Goal: Information Seeking & Learning: Learn about a topic

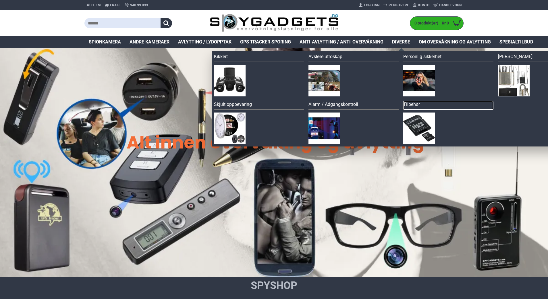
click at [409, 103] on link "Tilbehør" at bounding box center [448, 105] width 90 height 9
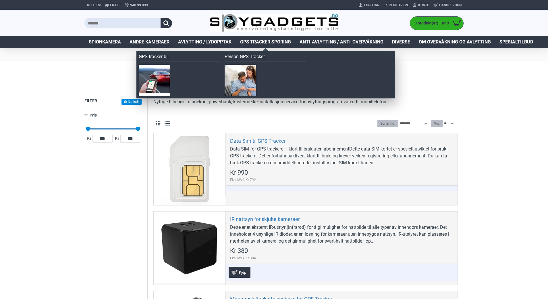
click at [260, 42] on span "GPS Tracker Sporing" at bounding box center [265, 42] width 51 height 7
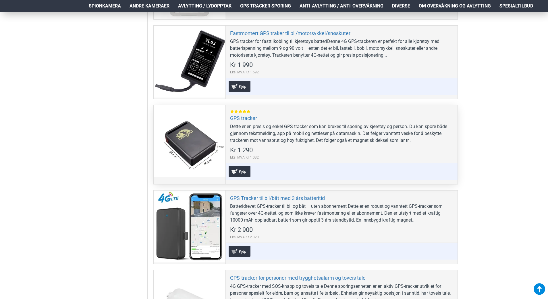
scroll to position [345, 0]
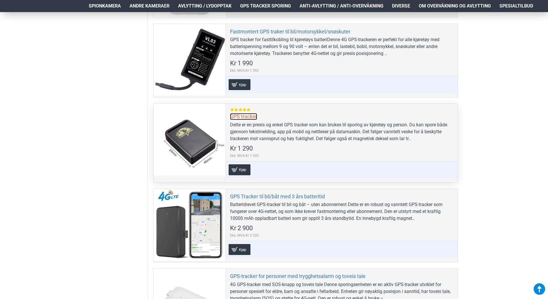
click at [245, 116] on link "GPS tracker" at bounding box center [243, 116] width 27 height 7
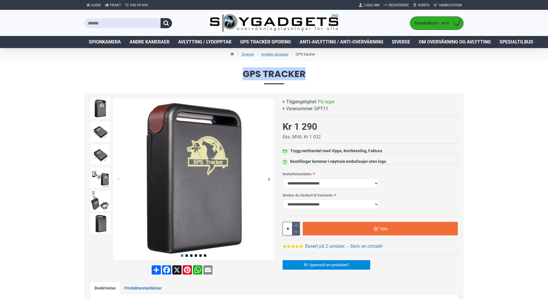
drag, startPoint x: 310, startPoint y: 76, endPoint x: 241, endPoint y: 76, distance: 68.7
click at [241, 76] on span "GPS tracker" at bounding box center [273, 76] width 379 height 15
copy span "GPS tracker"
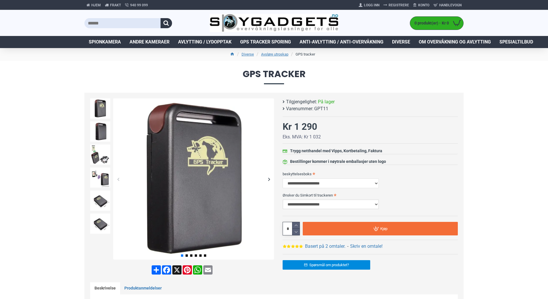
click at [320, 203] on select "**********" at bounding box center [331, 204] width 96 height 10
click at [295, 206] on select "**********" at bounding box center [331, 204] width 96 height 10
click at [296, 205] on select "**********" at bounding box center [331, 204] width 96 height 10
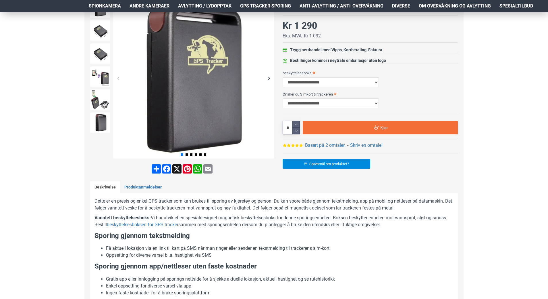
scroll to position [57, 0]
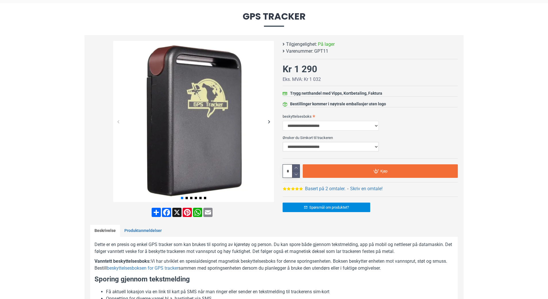
click at [304, 146] on select "**********" at bounding box center [331, 147] width 96 height 10
click at [303, 146] on select "**********" at bounding box center [331, 147] width 96 height 10
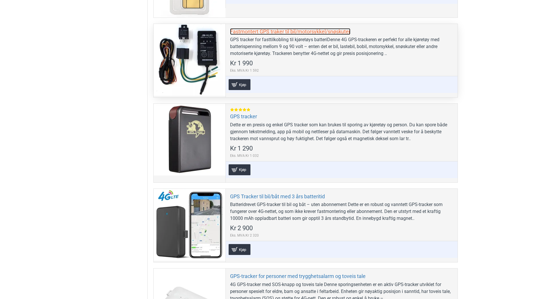
click at [251, 34] on link "Fastmontert GPS traker til bil/motorsykkel/snøskuter" at bounding box center [290, 31] width 120 height 7
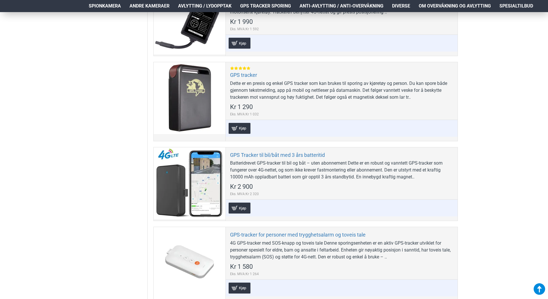
scroll to position [402, 0]
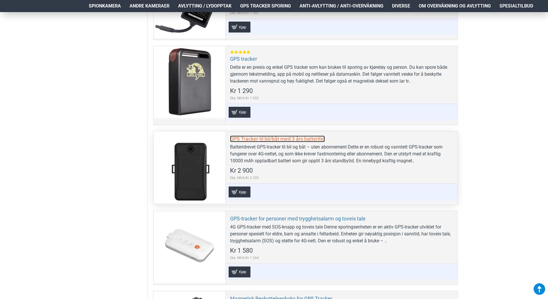
click at [268, 137] on link "GPS Tracker til bil/båt med 3 års batteritid" at bounding box center [277, 138] width 95 height 7
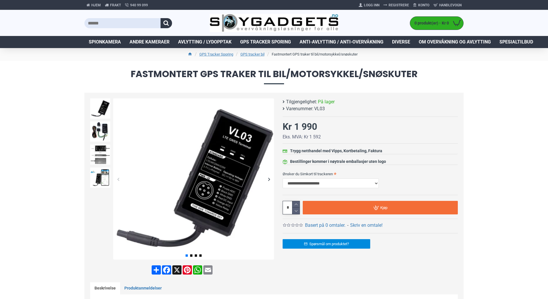
click at [320, 109] on span "VL03" at bounding box center [319, 108] width 11 height 7
copy span "VL03"
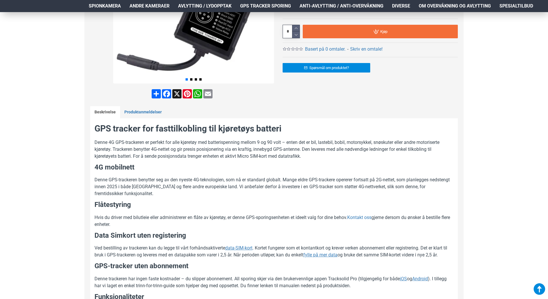
scroll to position [172, 0]
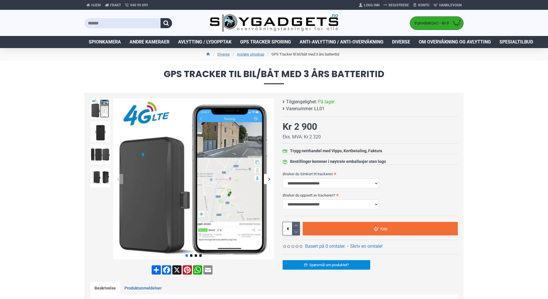
click at [320, 108] on span "LL01" at bounding box center [319, 108] width 10 height 7
copy span "LL01"
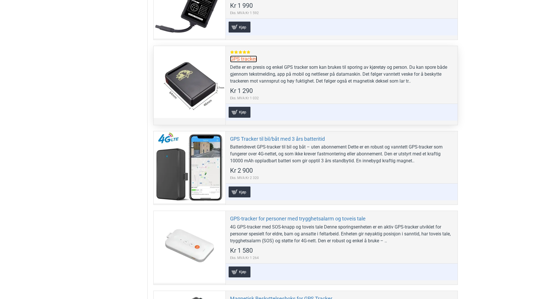
click at [242, 56] on link "GPS tracker" at bounding box center [243, 58] width 27 height 7
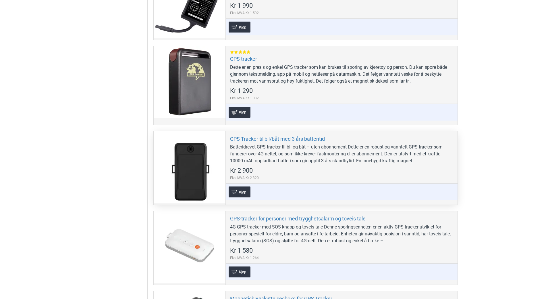
click at [254, 134] on div "GPS Tracker til bil/båt med 3 års batteritid Batteridrevet GPS-tracker til bil …" at bounding box center [342, 167] width 232 height 73
click at [253, 135] on link "GPS Tracker til bil/båt med 3 års batteritid" at bounding box center [277, 138] width 95 height 7
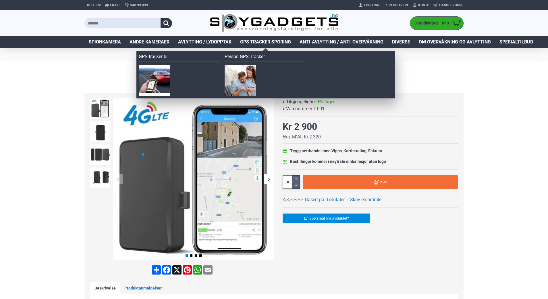
click at [277, 42] on span "GPS Tracker Sporing" at bounding box center [265, 42] width 51 height 7
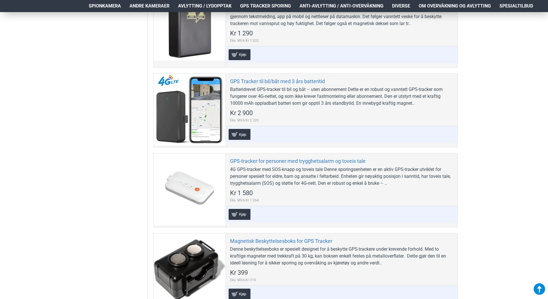
scroll to position [546, 0]
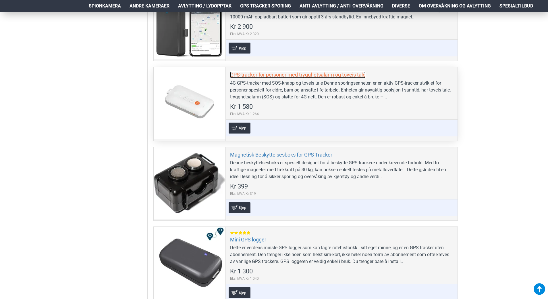
click at [275, 74] on link "GPS-tracker for personer med trygghetsalarm og toveis tale" at bounding box center [298, 74] width 136 height 7
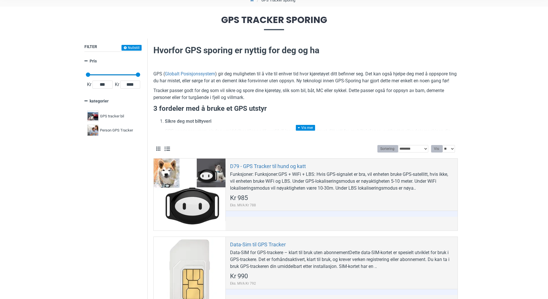
scroll to position [115, 0]
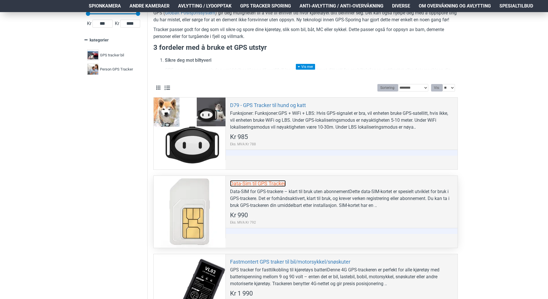
click at [252, 182] on link "Data-Sim til GPS Tracker" at bounding box center [258, 183] width 56 height 7
